Goal: Transaction & Acquisition: Purchase product/service

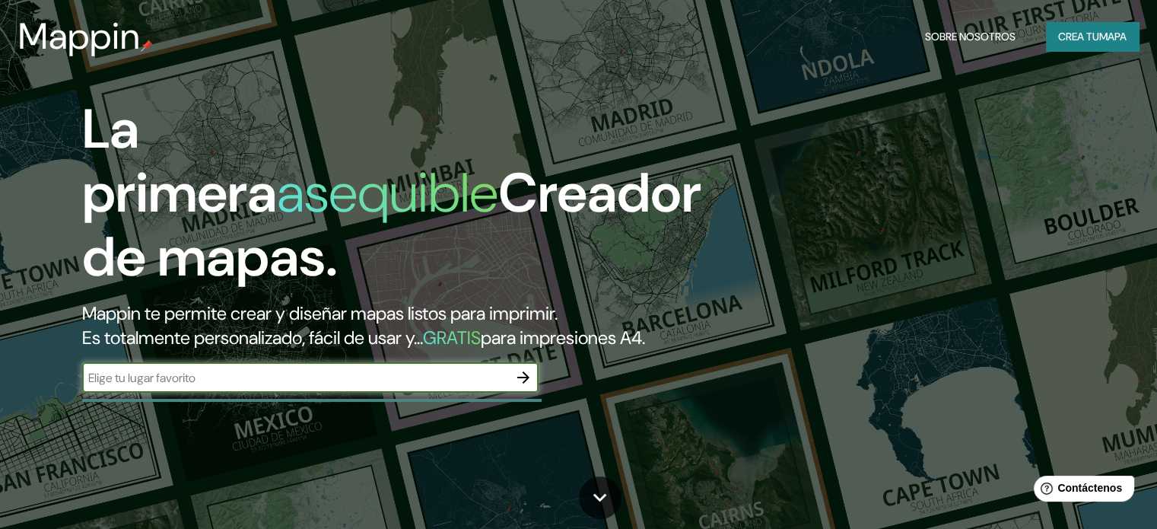
click at [301, 386] on input "text" at bounding box center [295, 377] width 426 height 17
type input "ate"
click at [532, 386] on icon "button" at bounding box center [523, 377] width 18 height 18
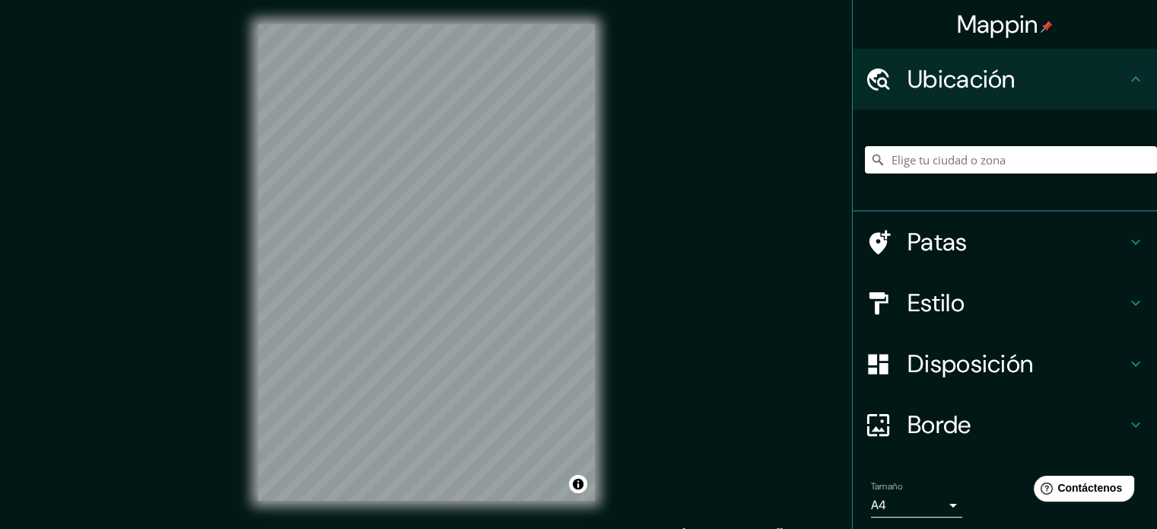
click at [1046, 154] on input "Elige tu ciudad o zona" at bounding box center [1011, 159] width 292 height 27
click at [1080, 162] on input "Atea, [GEOGRAPHIC_DATA][PERSON_NAME], [GEOGRAPHIC_DATA]" at bounding box center [1011, 159] width 292 height 27
drag, startPoint x: 1080, startPoint y: 162, endPoint x: 923, endPoint y: 162, distance: 156.7
click at [923, 162] on input "Atea, [GEOGRAPHIC_DATA][PERSON_NAME], [GEOGRAPHIC_DATA]" at bounding box center [1011, 159] width 292 height 27
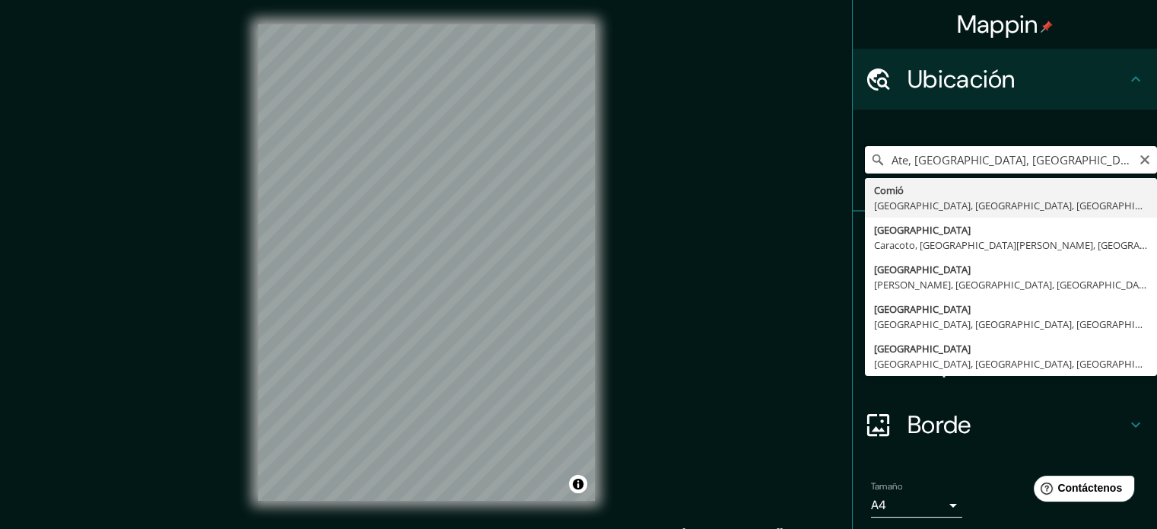
type input "Ate, [GEOGRAPHIC_DATA], [GEOGRAPHIC_DATA], [GEOGRAPHIC_DATA]"
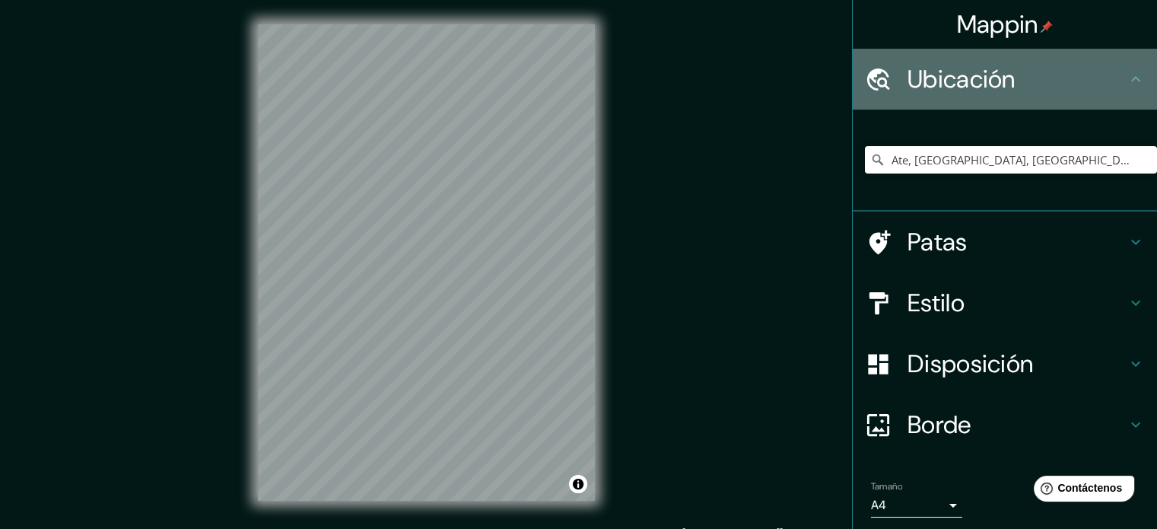
click at [1069, 97] on div "Ubicación" at bounding box center [1005, 79] width 304 height 61
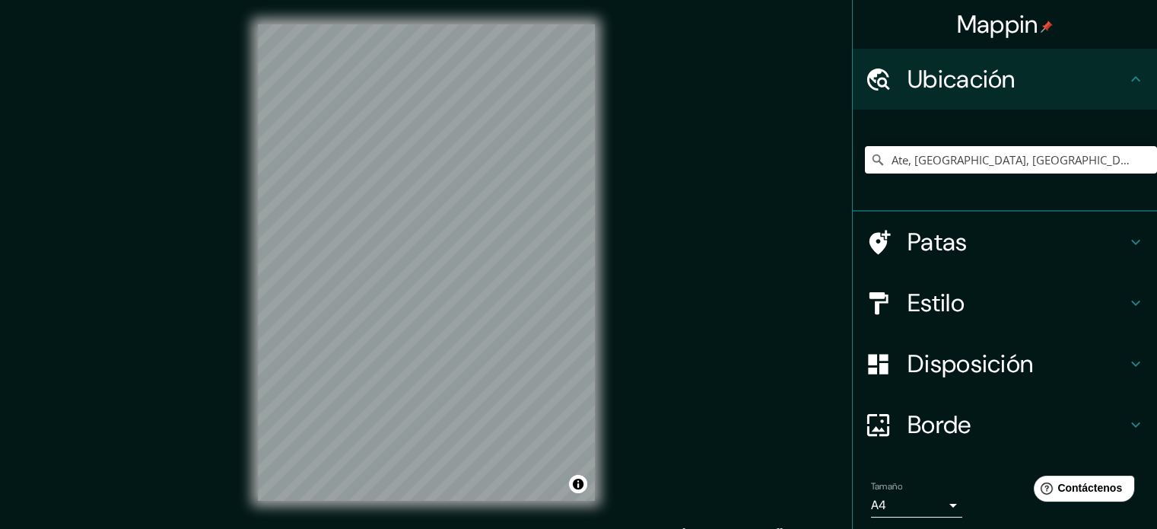
click at [1028, 322] on div "Estilo" at bounding box center [1005, 302] width 304 height 61
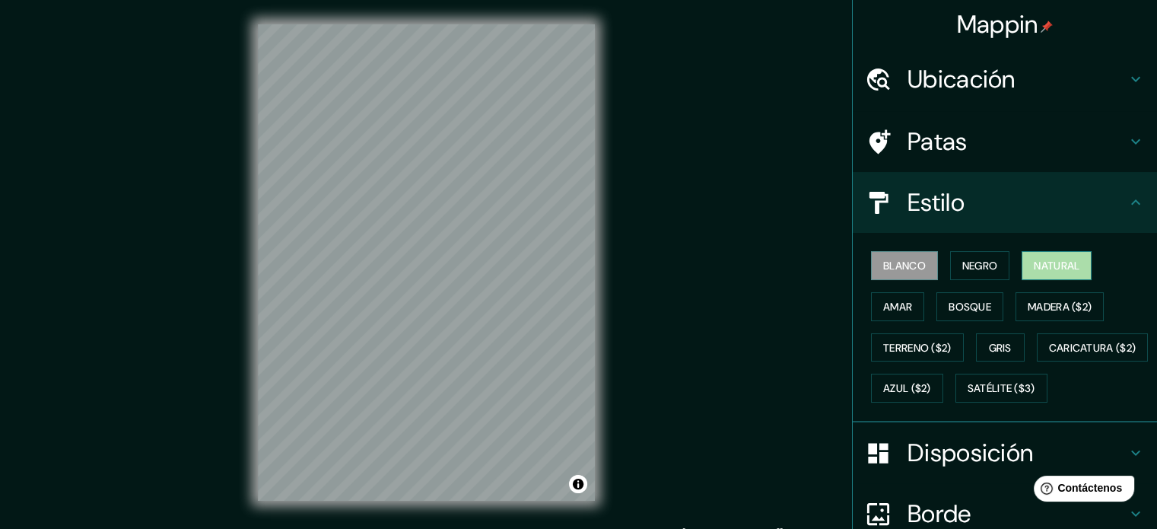
click at [1069, 261] on font "Natural" at bounding box center [1057, 266] width 46 height 14
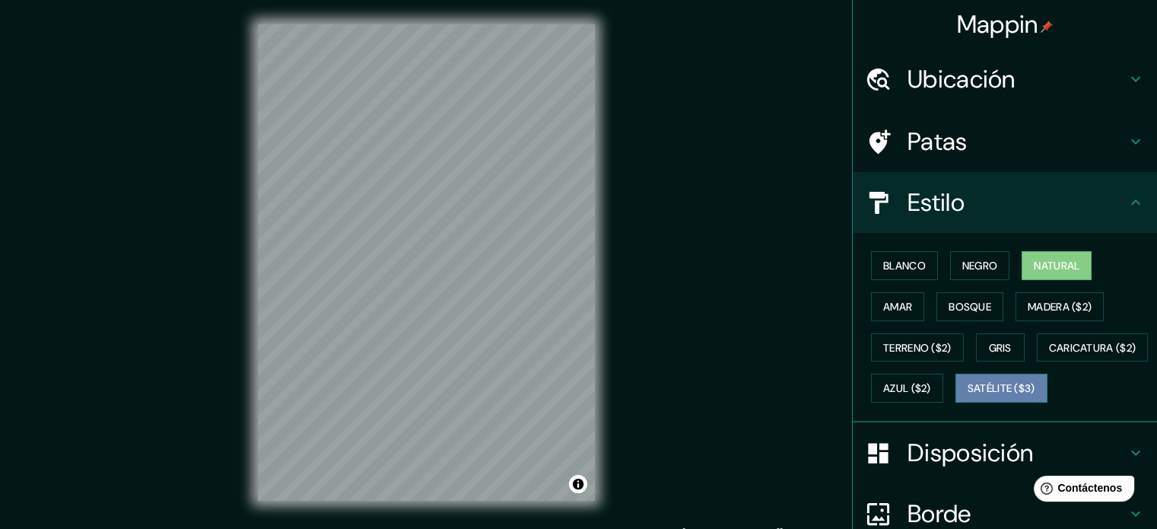
click at [967, 395] on font "Satélite ($3)" at bounding box center [1001, 389] width 68 height 14
click at [691, 300] on div "Mappin Ubicación Ate, [GEOGRAPHIC_DATA], [GEOGRAPHIC_DATA], [GEOGRAPHIC_DATA] C…" at bounding box center [578, 274] width 1157 height 549
click at [1035, 267] on font "Natural" at bounding box center [1057, 266] width 46 height 14
drag, startPoint x: 894, startPoint y: 272, endPoint x: 907, endPoint y: 267, distance: 14.0
click at [894, 272] on font "Blanco" at bounding box center [904, 266] width 43 height 20
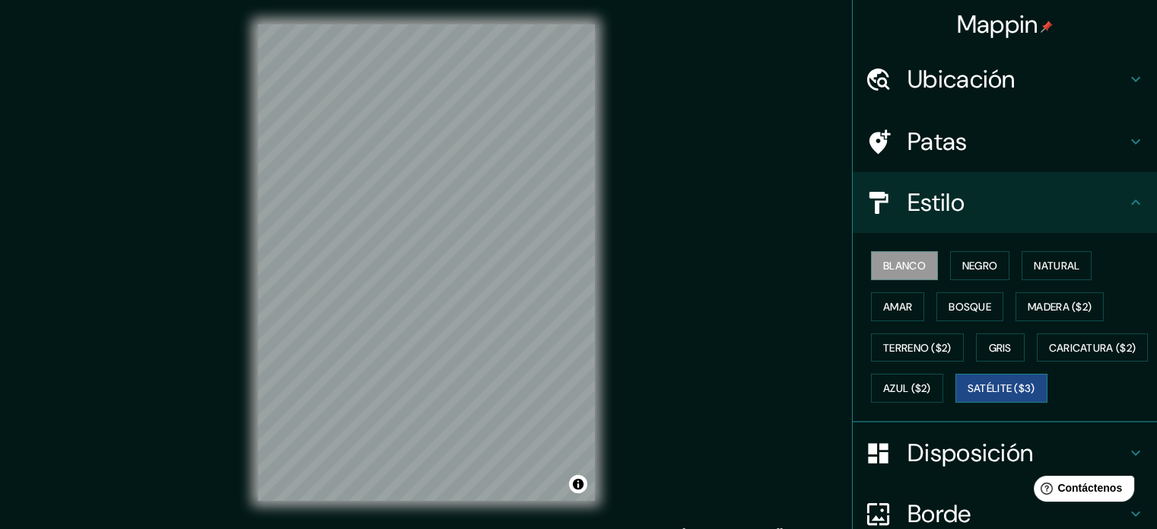
click at [967, 398] on font "Satélite ($3)" at bounding box center [1001, 388] width 68 height 20
click at [955, 402] on button "Satélite ($3)" at bounding box center [1001, 387] width 92 height 29
click at [883, 267] on font "Blanco" at bounding box center [904, 266] width 43 height 14
click at [1034, 267] on font "Natural" at bounding box center [1057, 266] width 46 height 14
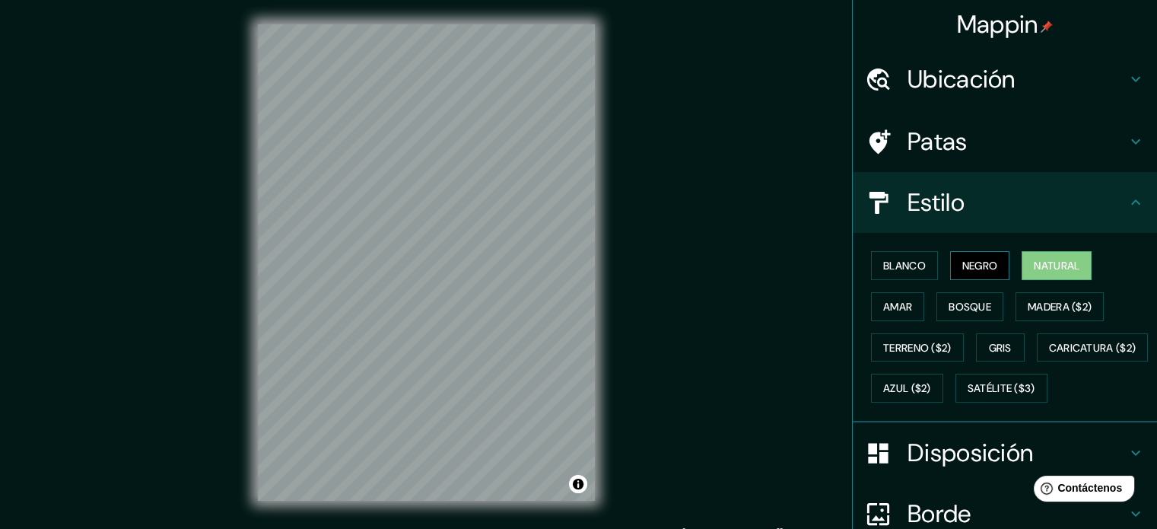
click at [951, 270] on button "Negro" at bounding box center [980, 265] width 60 height 29
click at [904, 306] on button "Amar" at bounding box center [897, 306] width 53 height 29
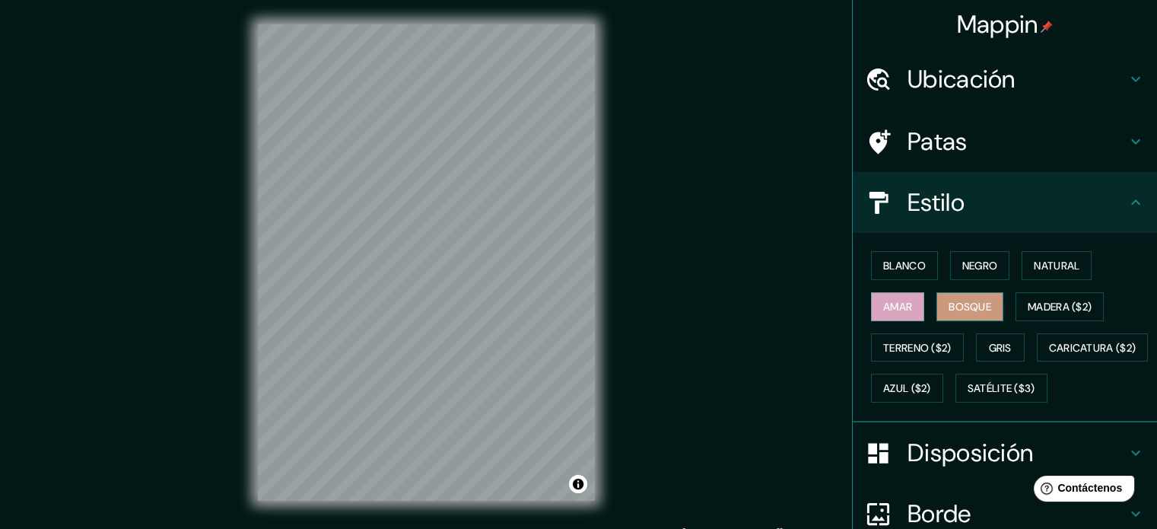
click at [950, 305] on font "Bosque" at bounding box center [969, 307] width 43 height 14
click at [1028, 301] on font "Madera ($2)" at bounding box center [1059, 307] width 64 height 14
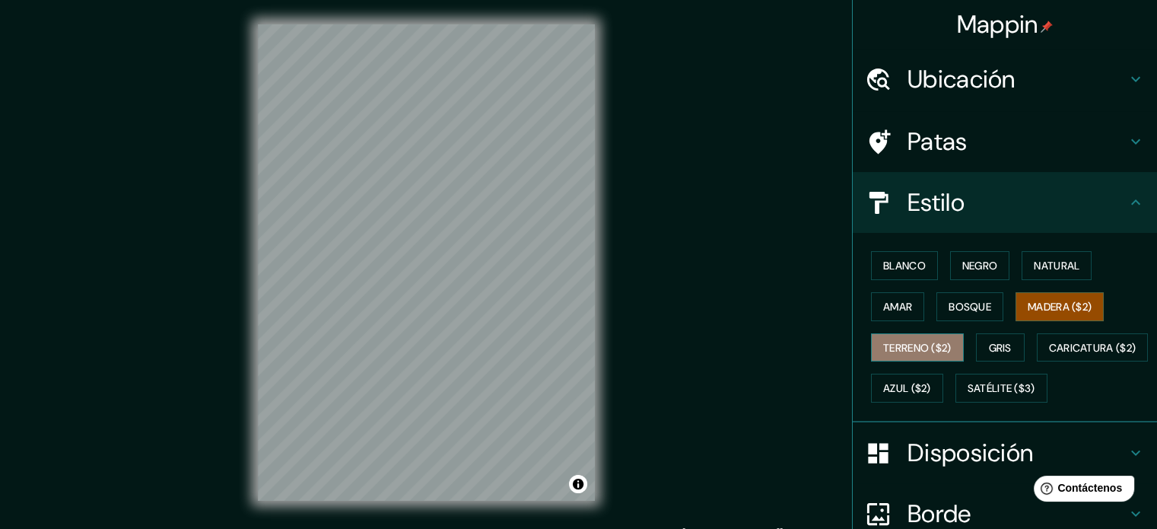
click at [922, 347] on font "Terreno ($2)" at bounding box center [917, 348] width 68 height 14
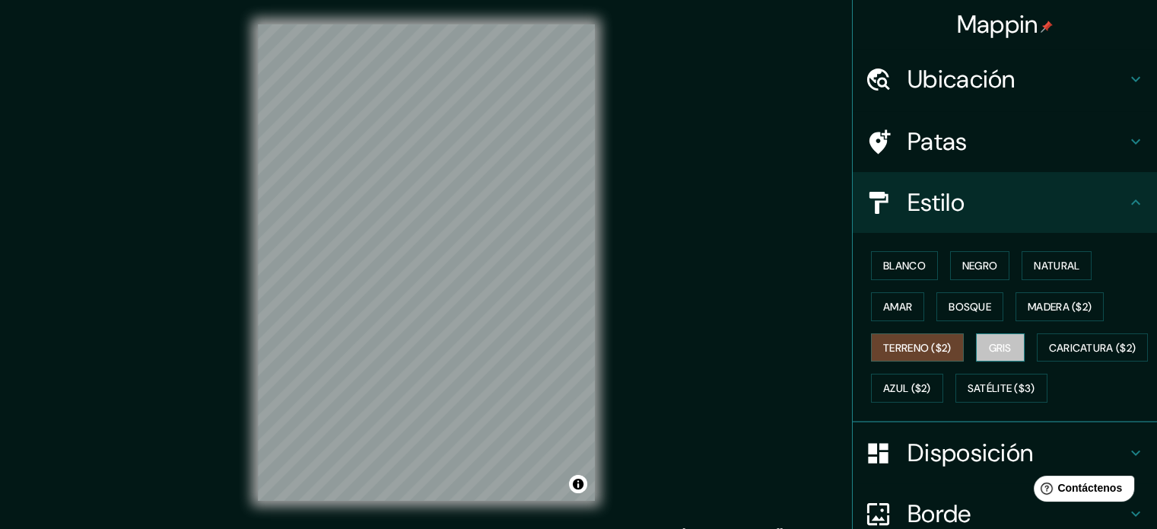
click at [1007, 343] on button "Gris" at bounding box center [1000, 347] width 49 height 29
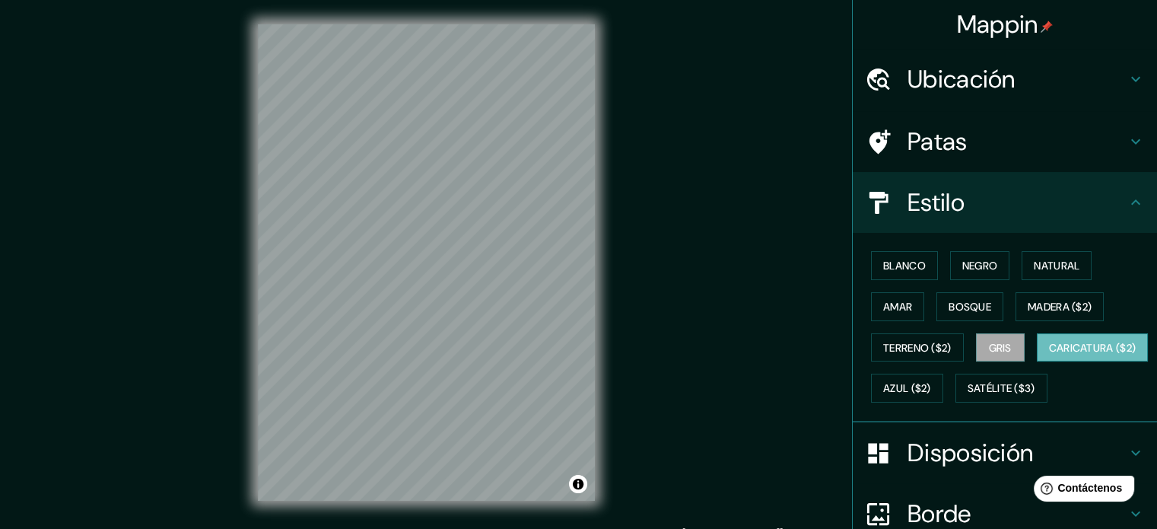
click at [1049, 354] on font "Caricatura ($2)" at bounding box center [1092, 348] width 87 height 14
click at [931, 382] on font "Azul ($2)" at bounding box center [907, 389] width 48 height 14
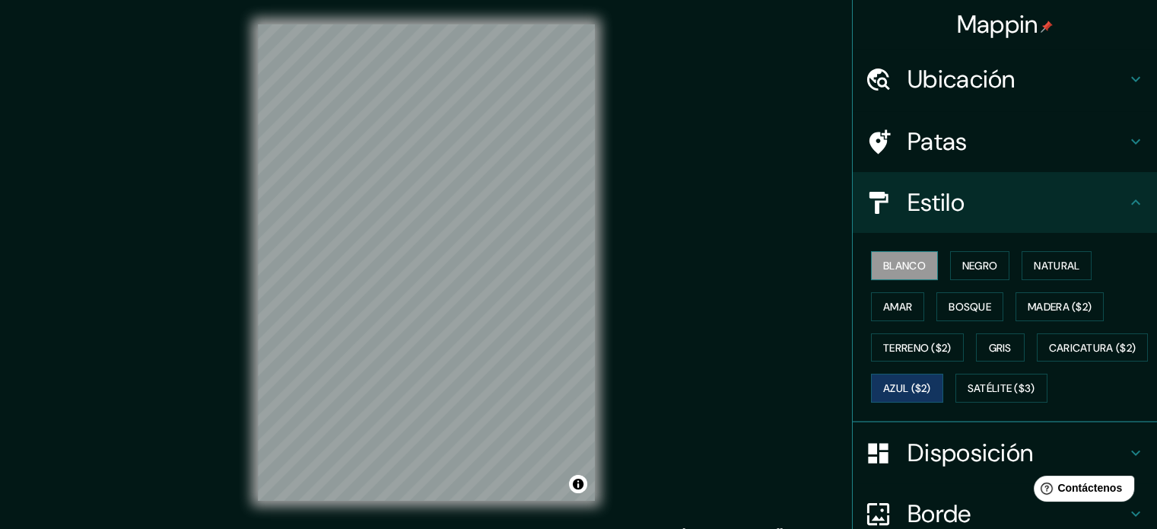
click at [907, 259] on font "Blanco" at bounding box center [904, 266] width 43 height 14
click at [962, 256] on font "Negro" at bounding box center [980, 266] width 36 height 20
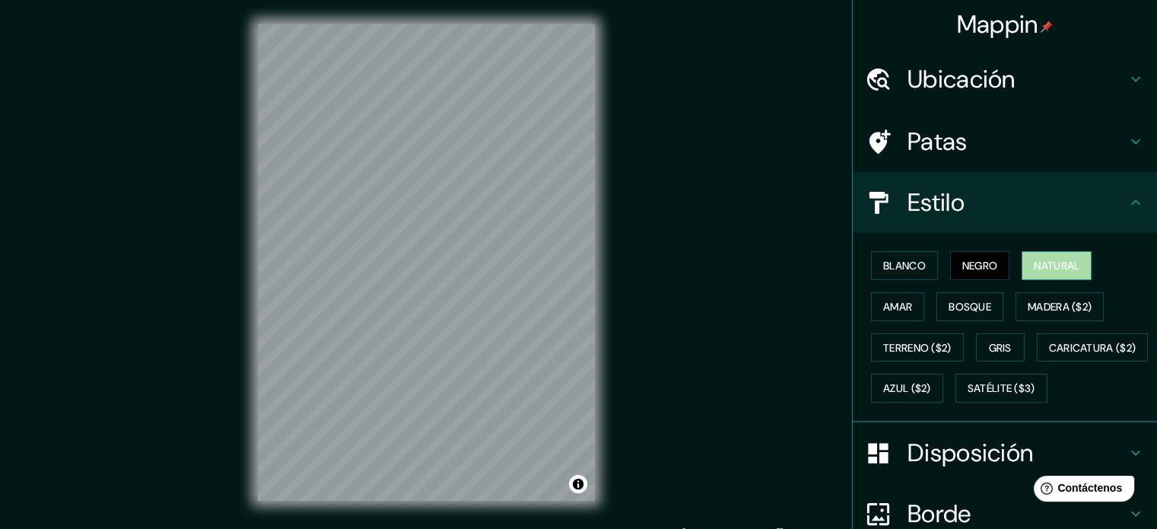
click at [1021, 265] on button "Natural" at bounding box center [1056, 265] width 70 height 29
click at [919, 265] on button "Blanco" at bounding box center [904, 265] width 67 height 29
click at [1058, 262] on font "Natural" at bounding box center [1057, 266] width 46 height 14
click at [821, 256] on div "Mappin Ubicación Ate, [GEOGRAPHIC_DATA], [GEOGRAPHIC_DATA], [GEOGRAPHIC_DATA] C…" at bounding box center [578, 274] width 1157 height 549
click at [886, 259] on font "Blanco" at bounding box center [904, 266] width 43 height 14
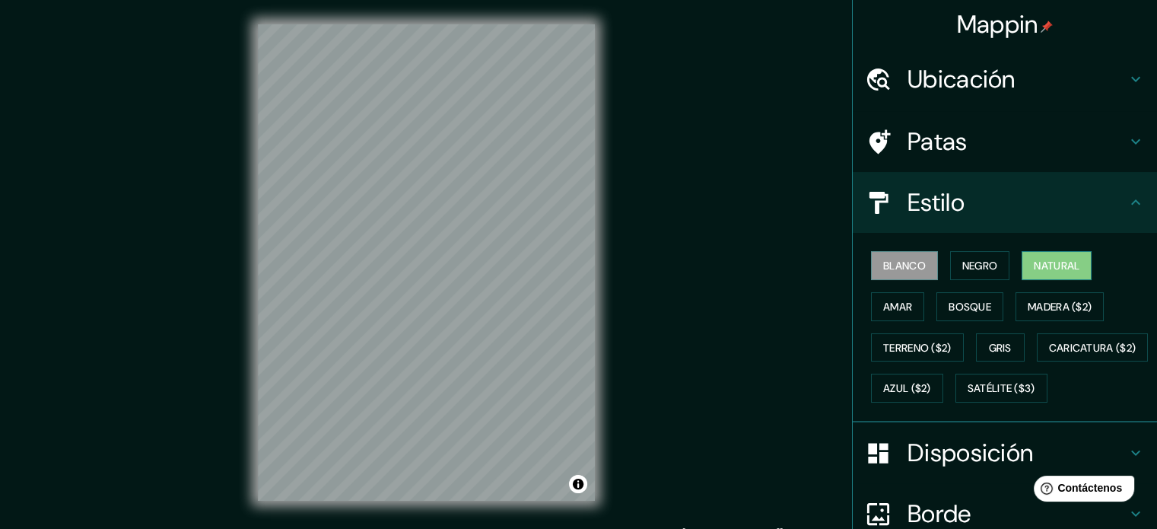
click at [1052, 279] on div "Blanco Negro Natural Amar Bosque Madera ($2) Terreno ($2) Gris Caricatura ($2) …" at bounding box center [1011, 327] width 292 height 164
click at [1049, 273] on font "Natural" at bounding box center [1057, 266] width 46 height 20
click at [890, 268] on font "Blanco" at bounding box center [904, 266] width 43 height 14
click at [1022, 261] on button "Natural" at bounding box center [1056, 265] width 70 height 29
click at [907, 276] on button "Blanco" at bounding box center [904, 265] width 67 height 29
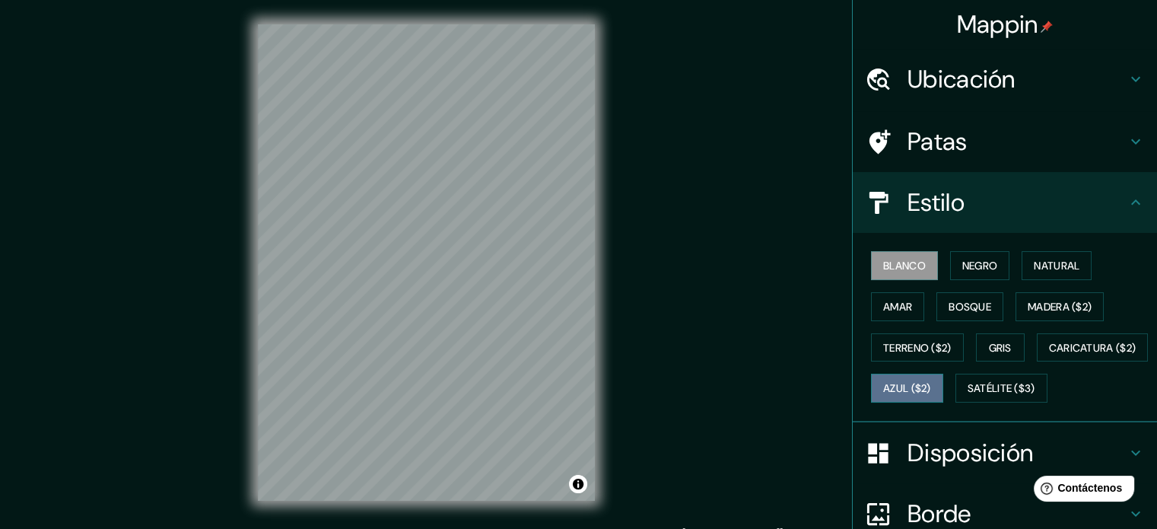
click at [931, 392] on font "Azul ($2)" at bounding box center [907, 389] width 48 height 14
